Goal: Information Seeking & Learning: Learn about a topic

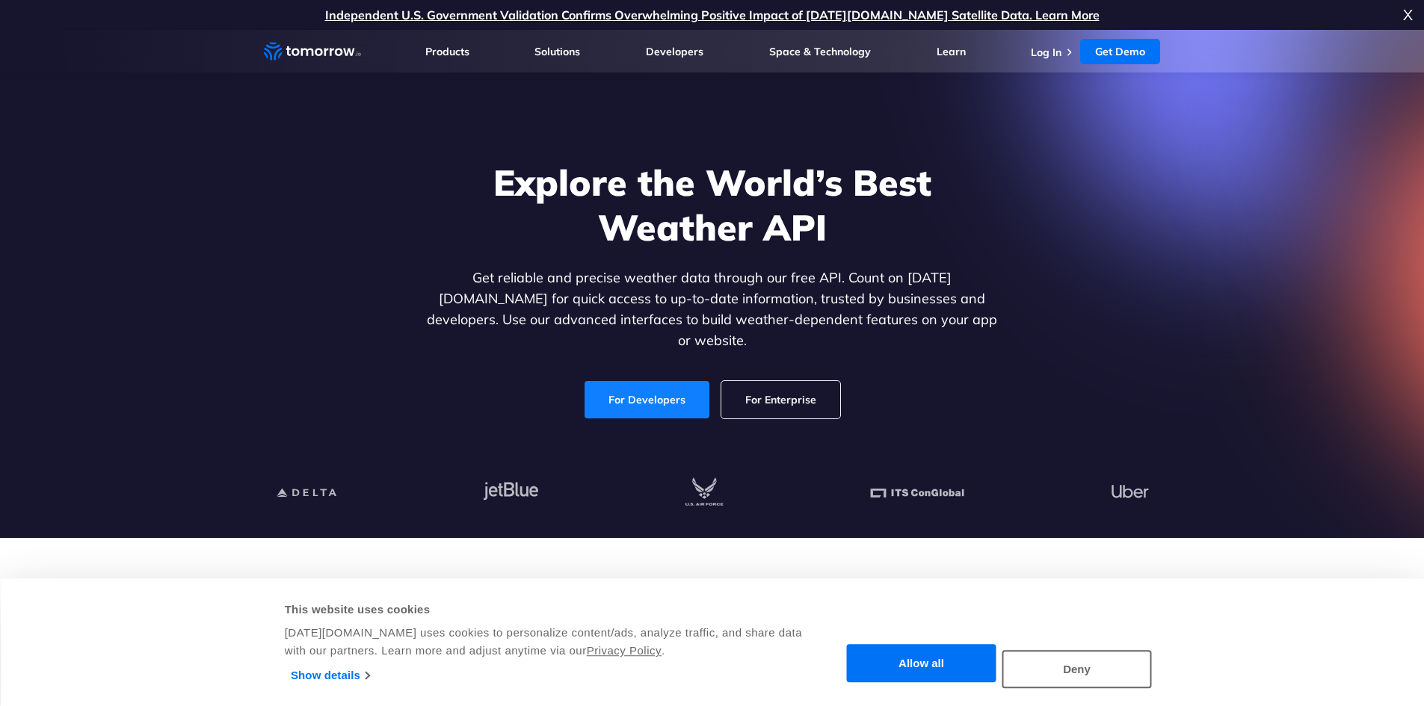
drag, startPoint x: 0, startPoint y: 0, endPoint x: 670, endPoint y: 392, distance: 776.8
click at [670, 392] on link "For Developers" at bounding box center [646, 399] width 125 height 37
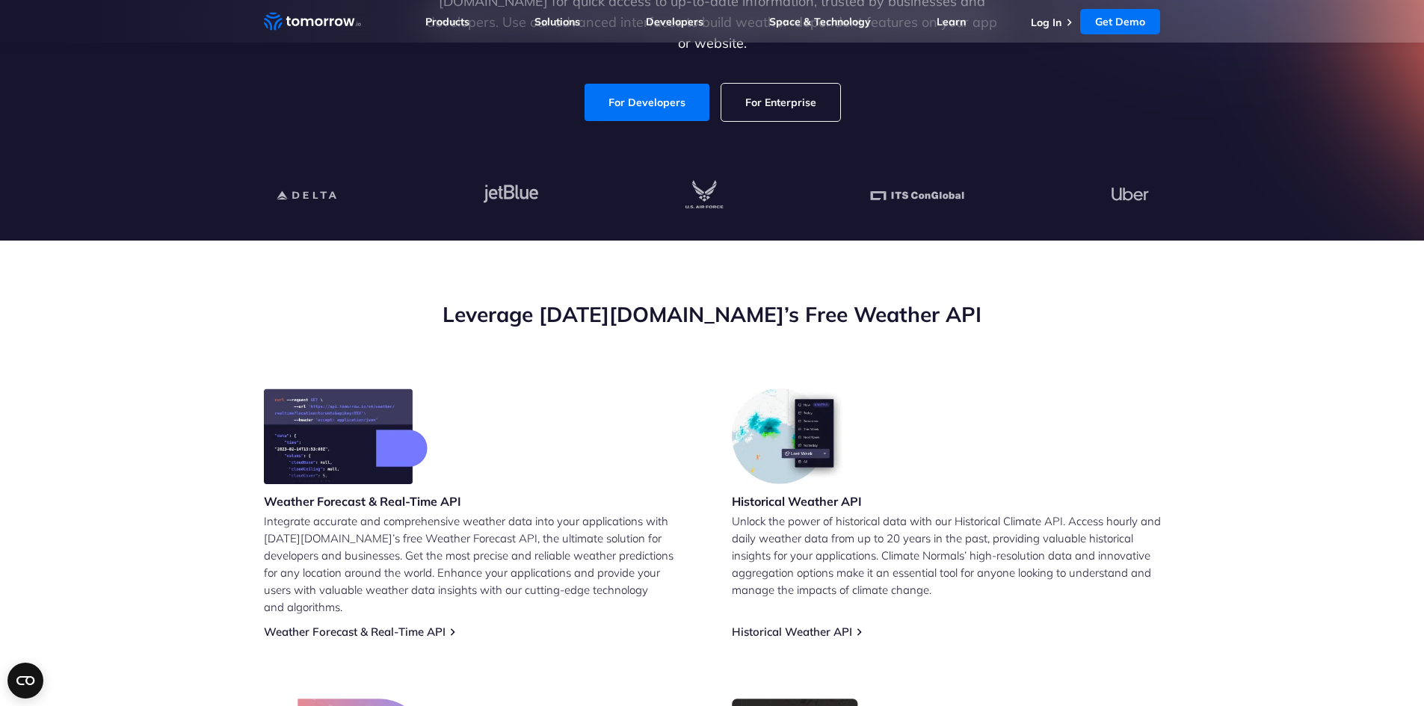
scroll to position [299, 0]
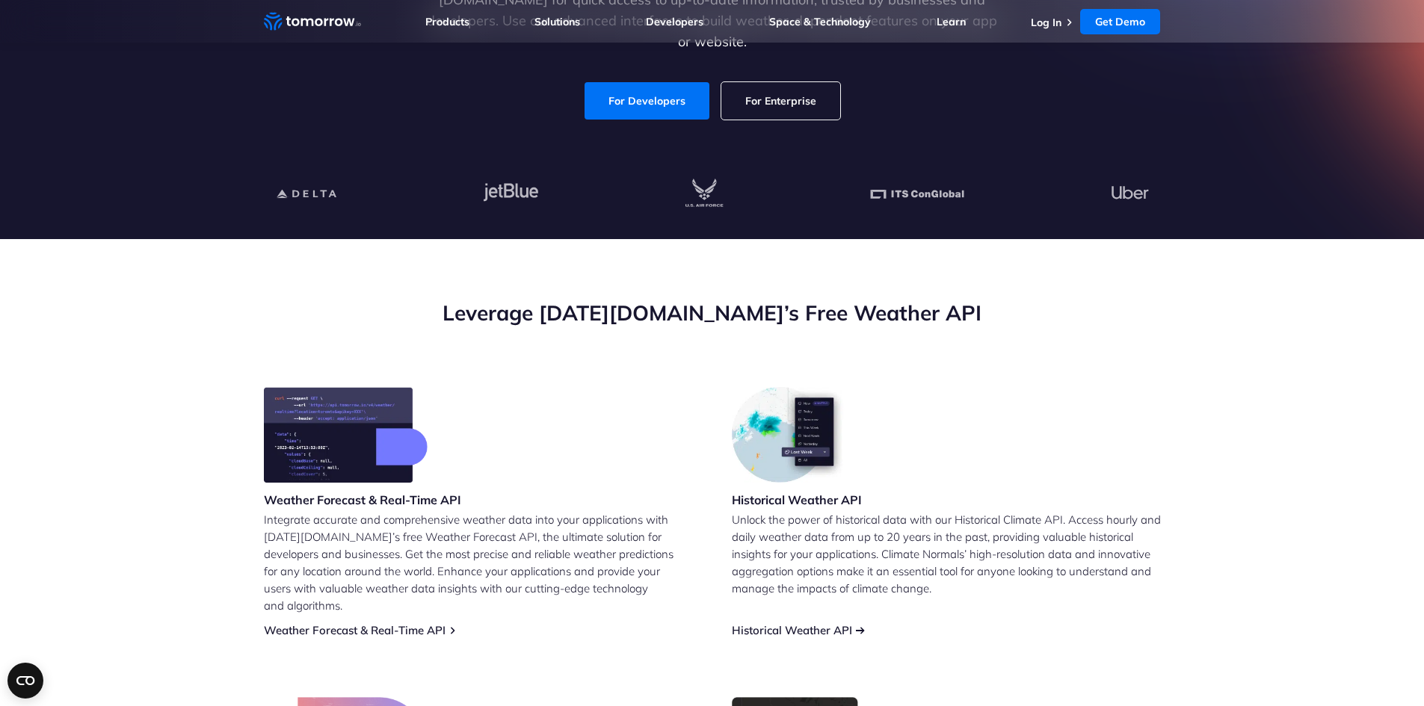
click at [822, 623] on link "Historical Weather API" at bounding box center [792, 630] width 120 height 14
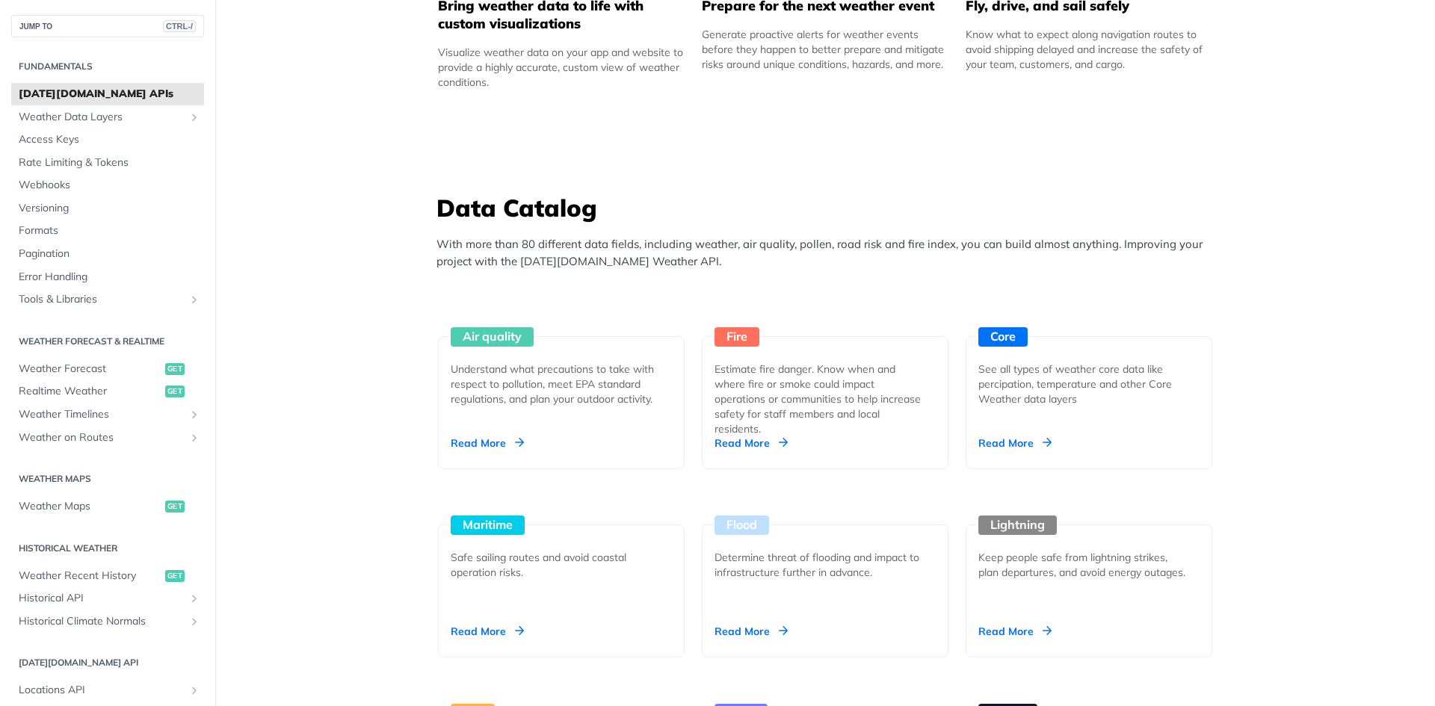
scroll to position [1121, 0]
